Goal: Find contact information: Find contact information

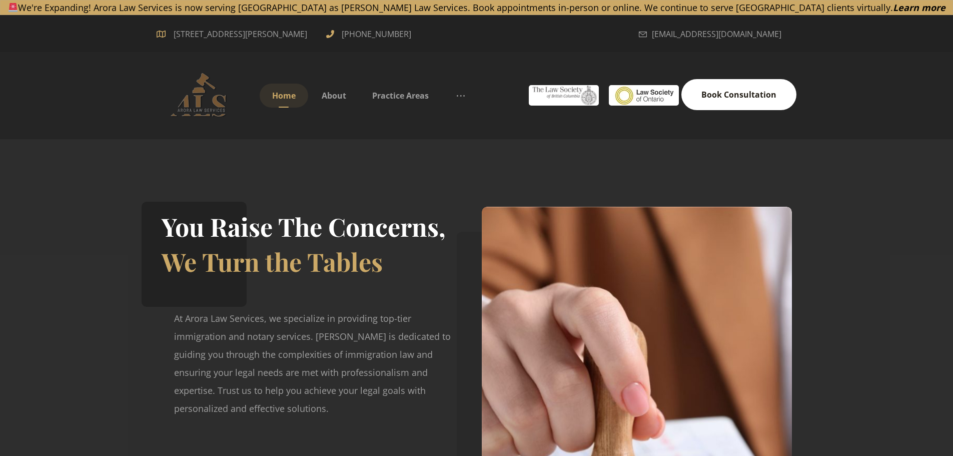
click at [737, 98] on span "Book Consultation" at bounding box center [739, 94] width 75 height 11
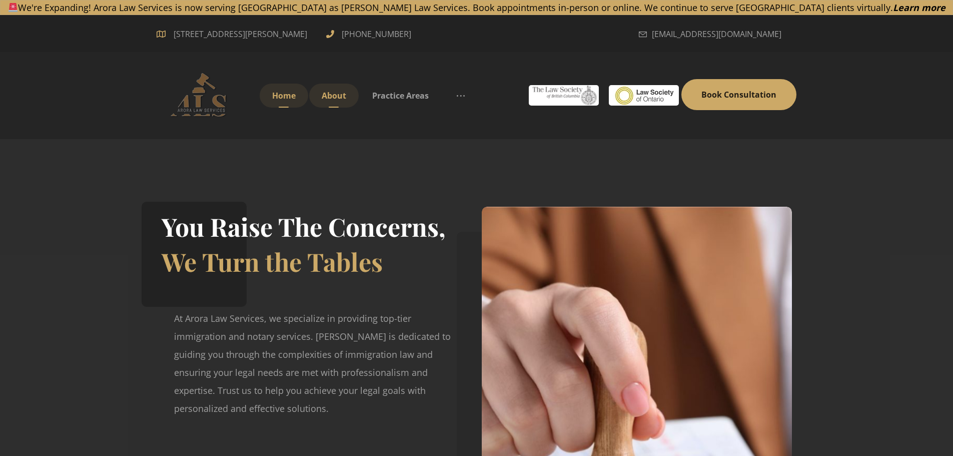
click at [339, 94] on span "About" at bounding box center [334, 95] width 25 height 11
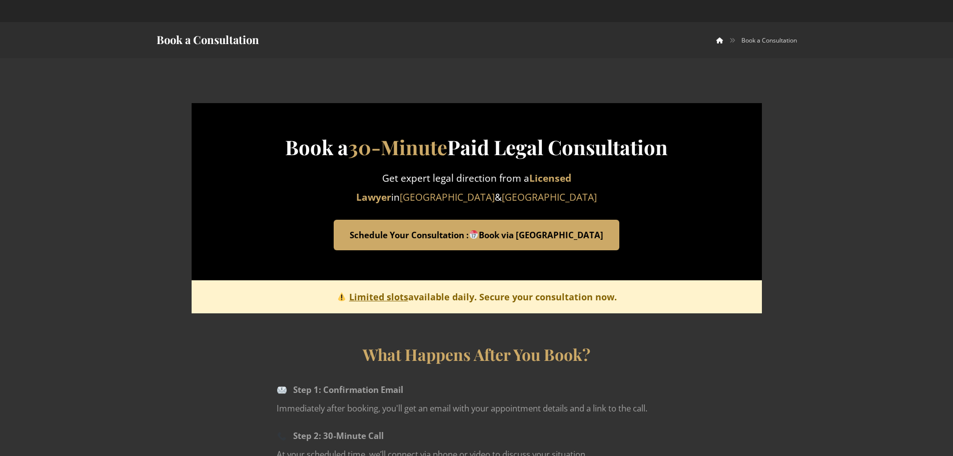
scroll to position [150, 0]
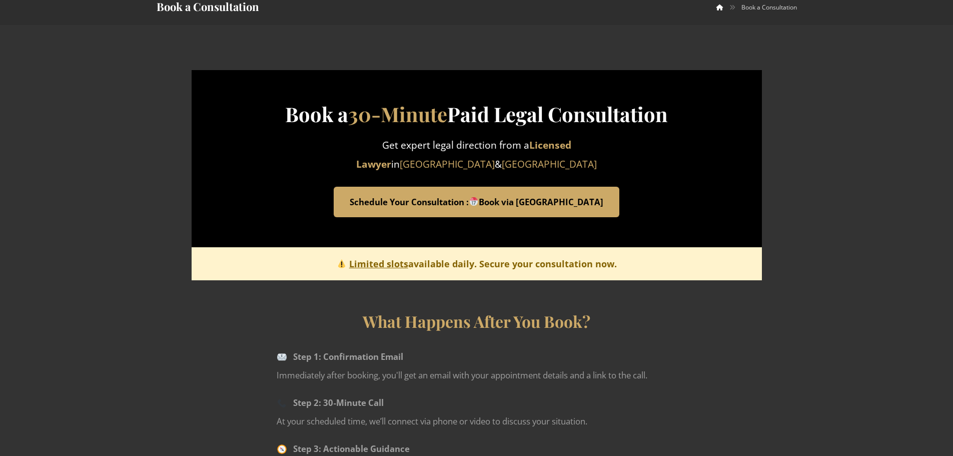
click at [512, 202] on link "Schedule Your Consultation : Book via Calendly" at bounding box center [476, 202] width 285 height 31
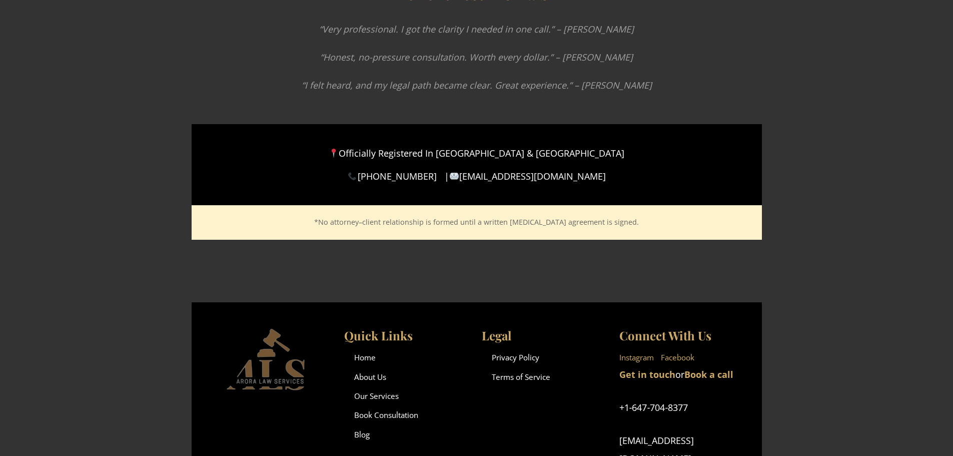
scroll to position [2227, 0]
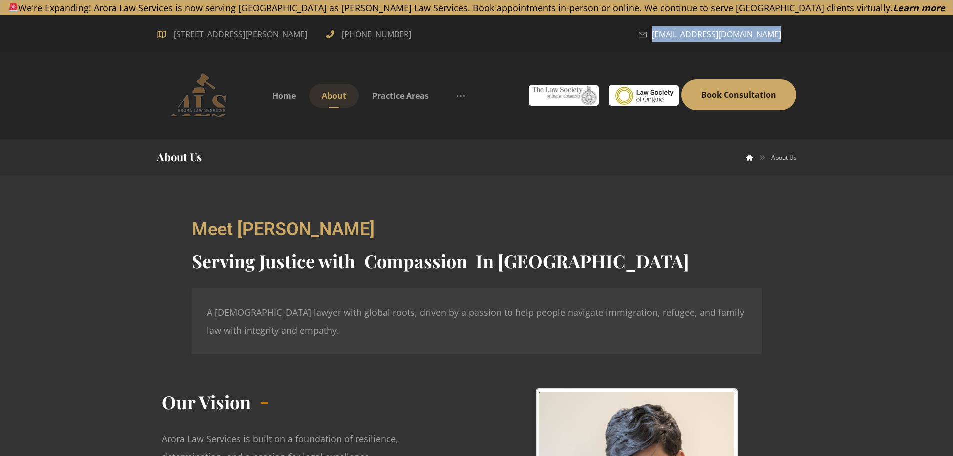
drag, startPoint x: 787, startPoint y: 35, endPoint x: 780, endPoint y: 34, distance: 7.5
click at [780, 34] on div "[EMAIL_ADDRESS][DOMAIN_NAME]" at bounding box center [673, 33] width 249 height 17
copy div "[EMAIL_ADDRESS][DOMAIN_NAME]"
